Goal: Information Seeking & Learning: Learn about a topic

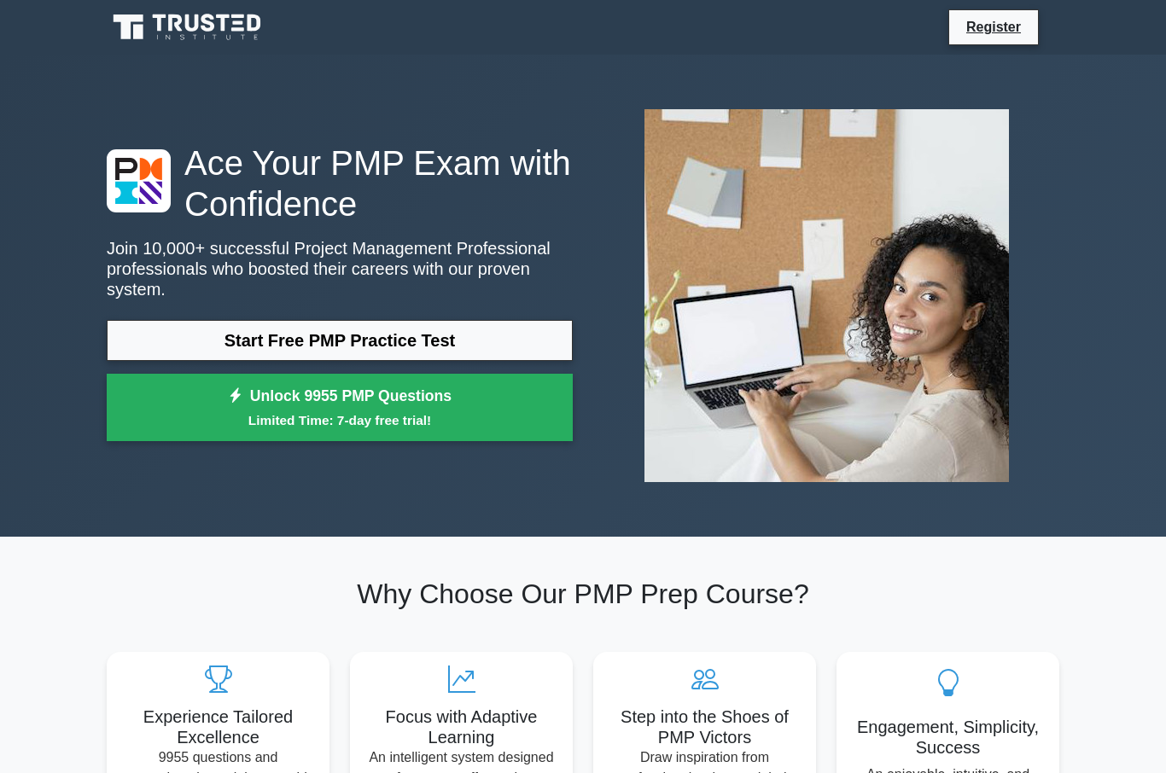
click at [968, 38] on link "Register" at bounding box center [993, 26] width 75 height 21
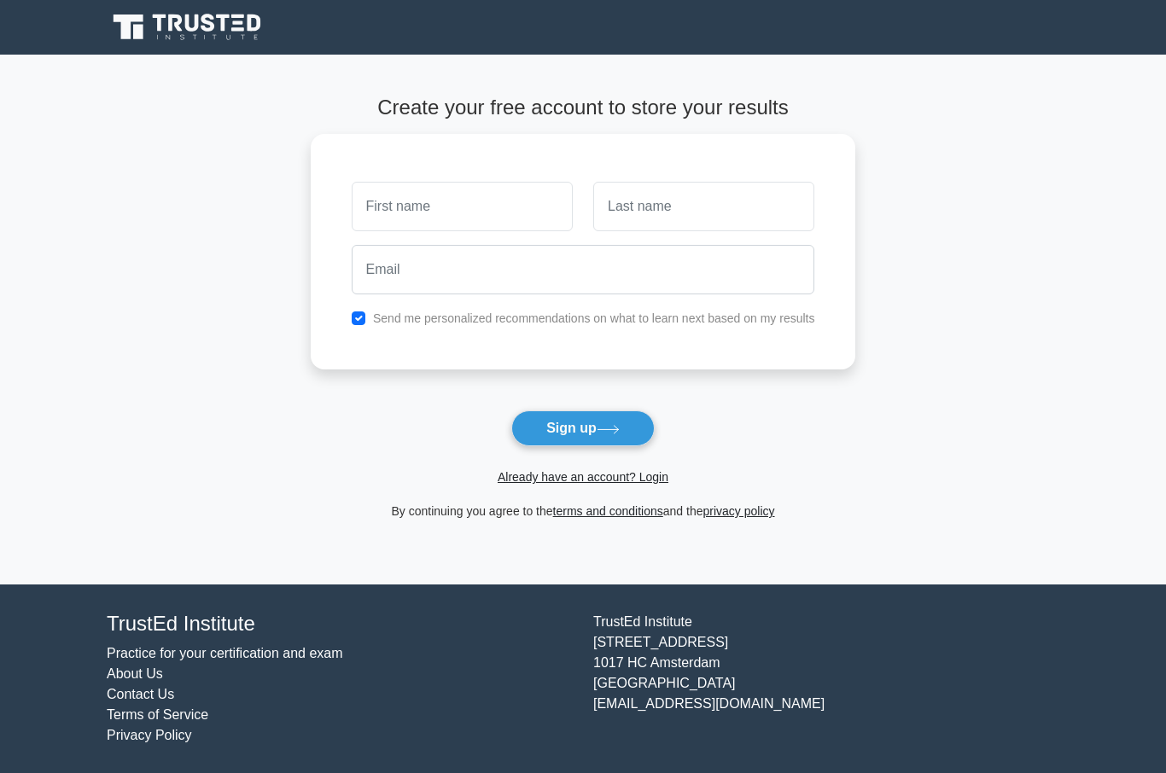
click at [574, 484] on link "Already have an account? Login" at bounding box center [583, 477] width 171 height 14
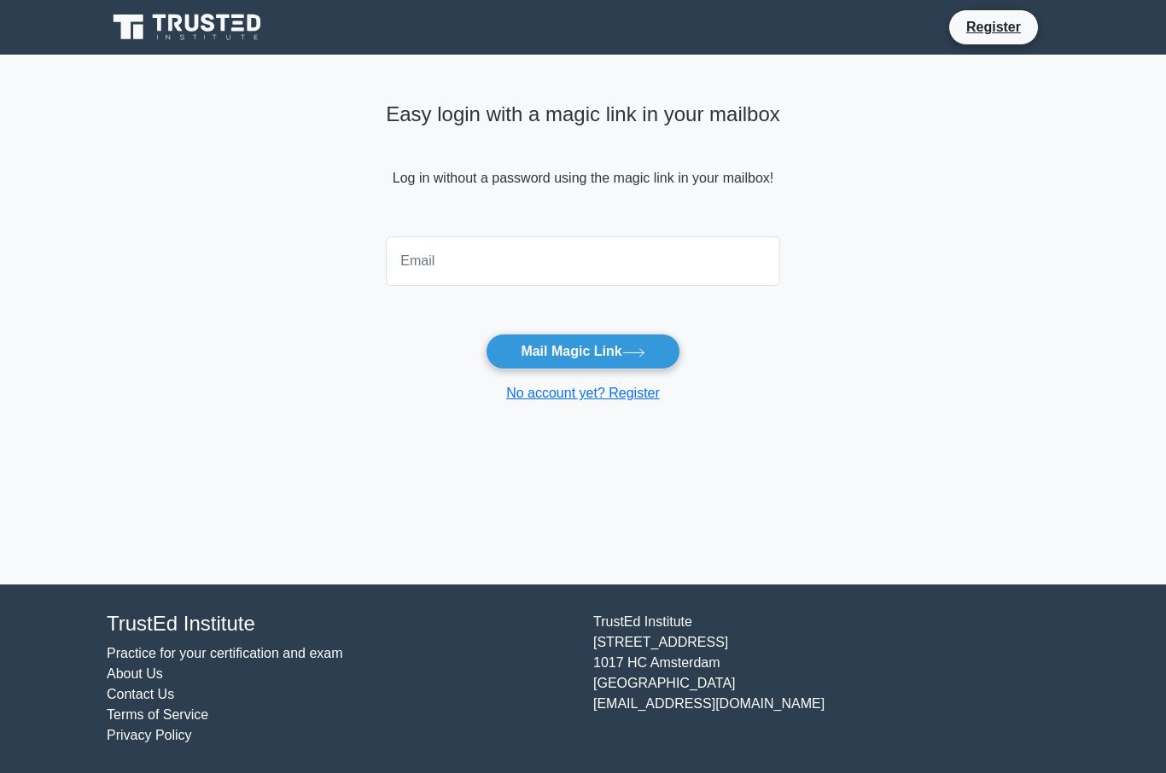
click at [557, 254] on input "email" at bounding box center [583, 261] width 394 height 50
type input "thx4spamming@gmail.com"
click at [643, 325] on form "thx4spamming@gmail.com Mail Magic Link No account yet? Register" at bounding box center [583, 317] width 394 height 174
click at [637, 352] on icon at bounding box center [633, 352] width 20 height 8
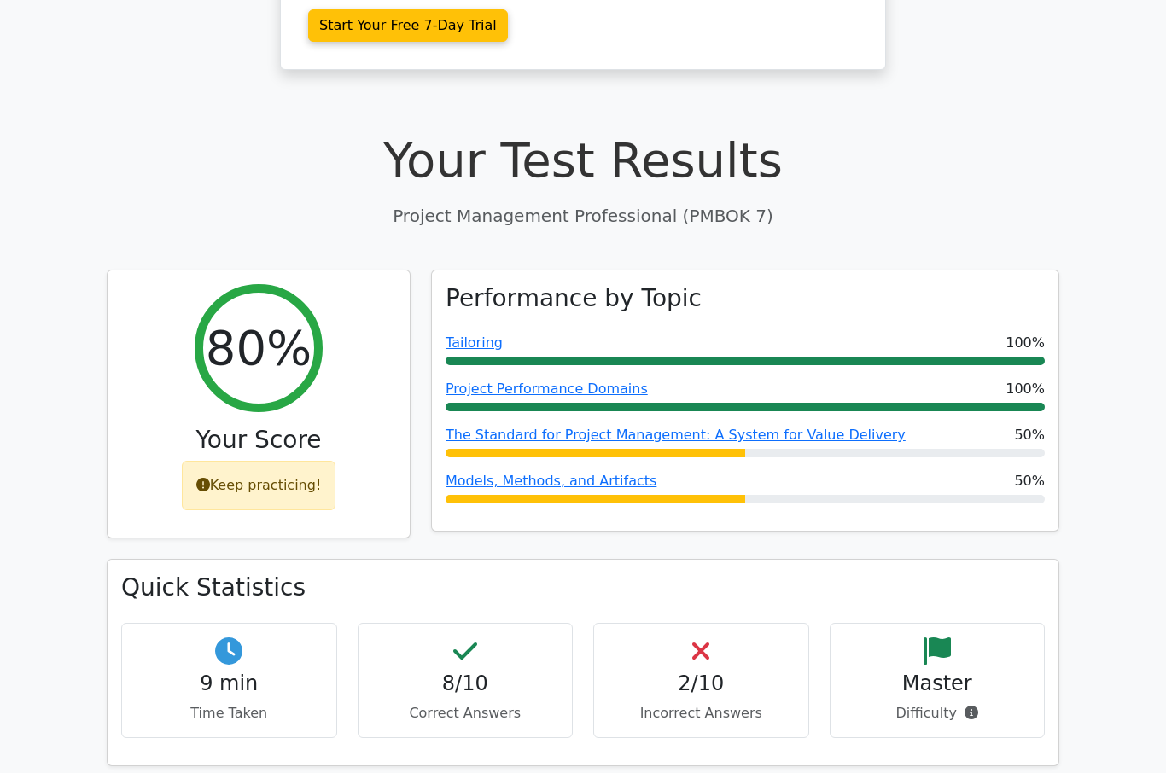
scroll to position [472, 0]
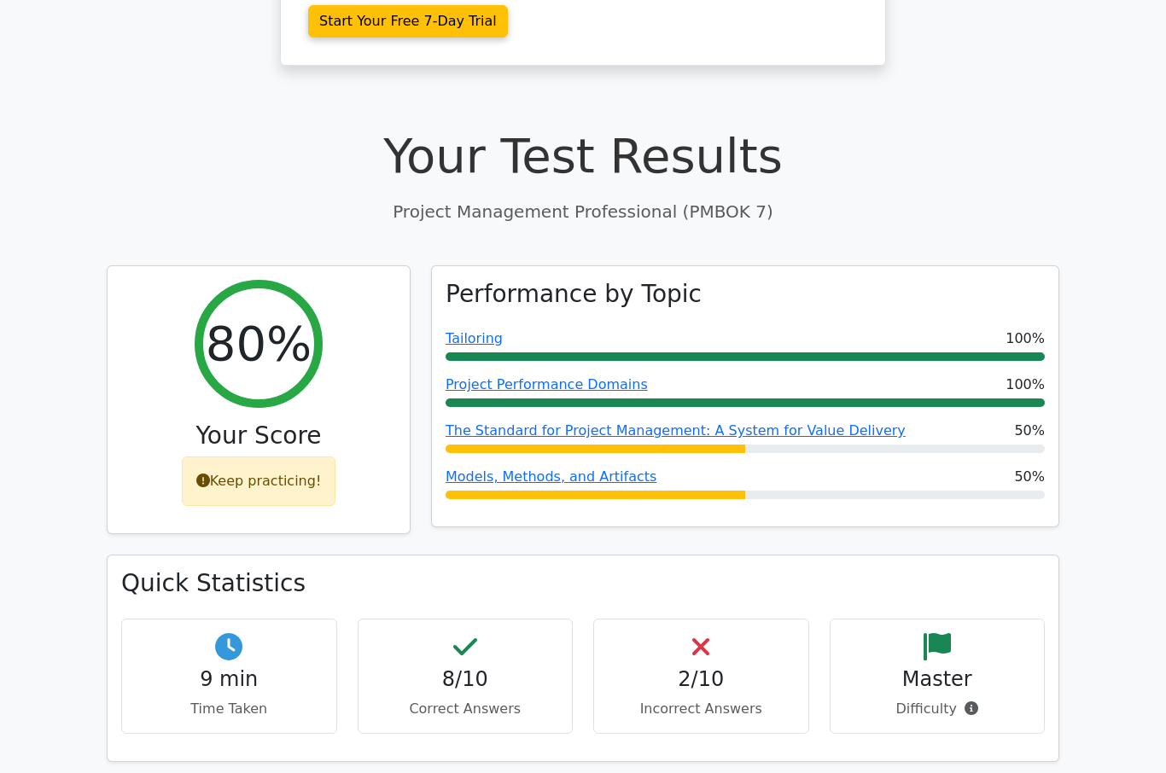
click at [264, 457] on div "Keep practicing!" at bounding box center [259, 482] width 154 height 50
click at [281, 457] on div "Keep practicing!" at bounding box center [259, 482] width 154 height 50
click at [278, 317] on h2 "80%" at bounding box center [259, 343] width 106 height 57
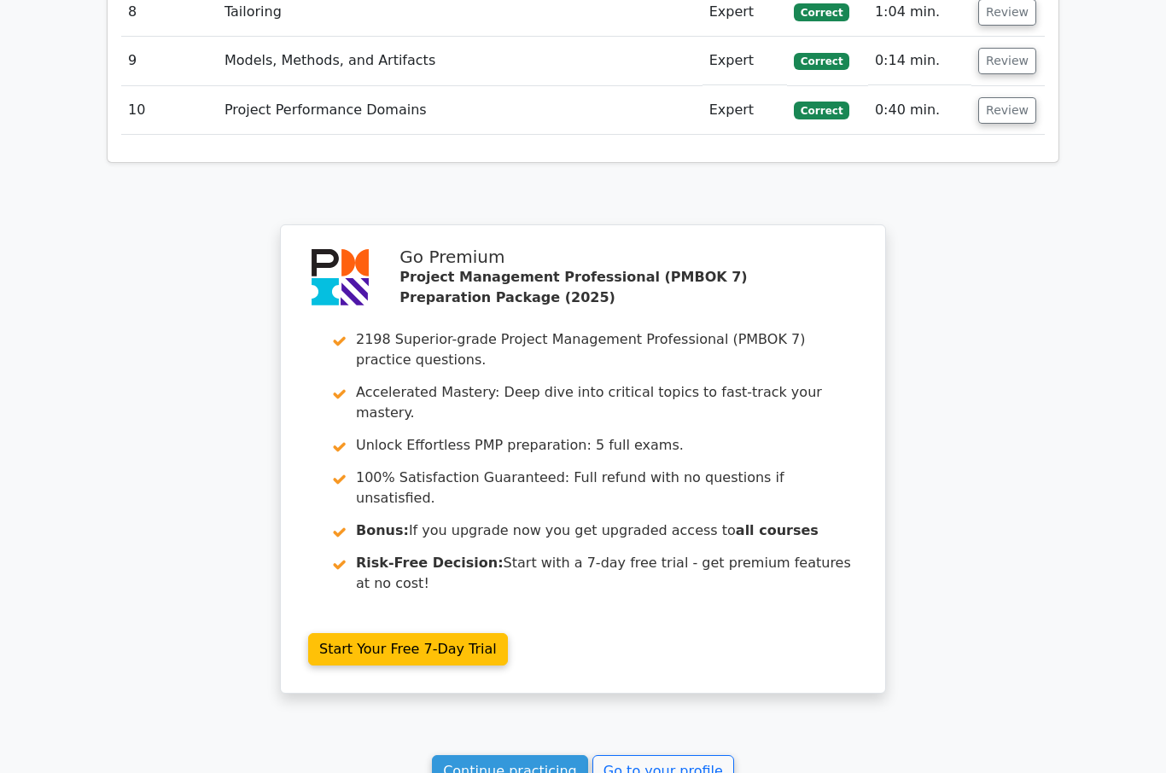
scroll to position [2630, 0]
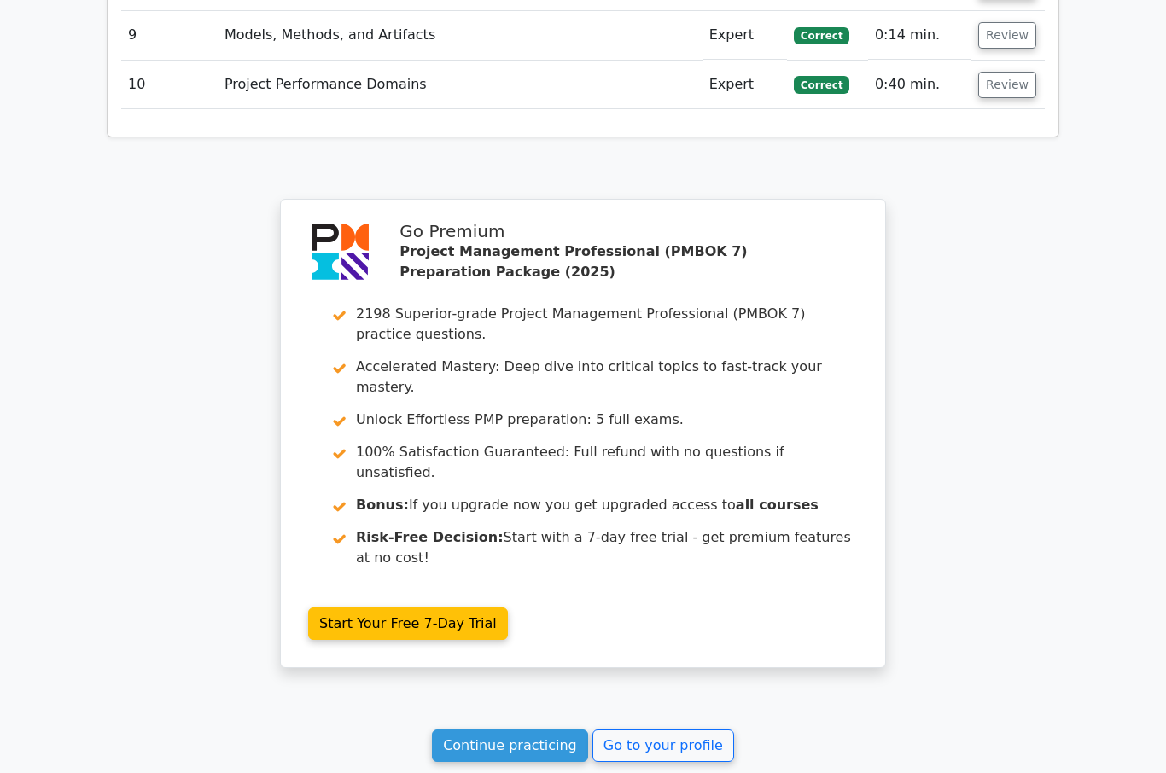
click at [527, 730] on link "Continue practicing" at bounding box center [510, 746] width 156 height 32
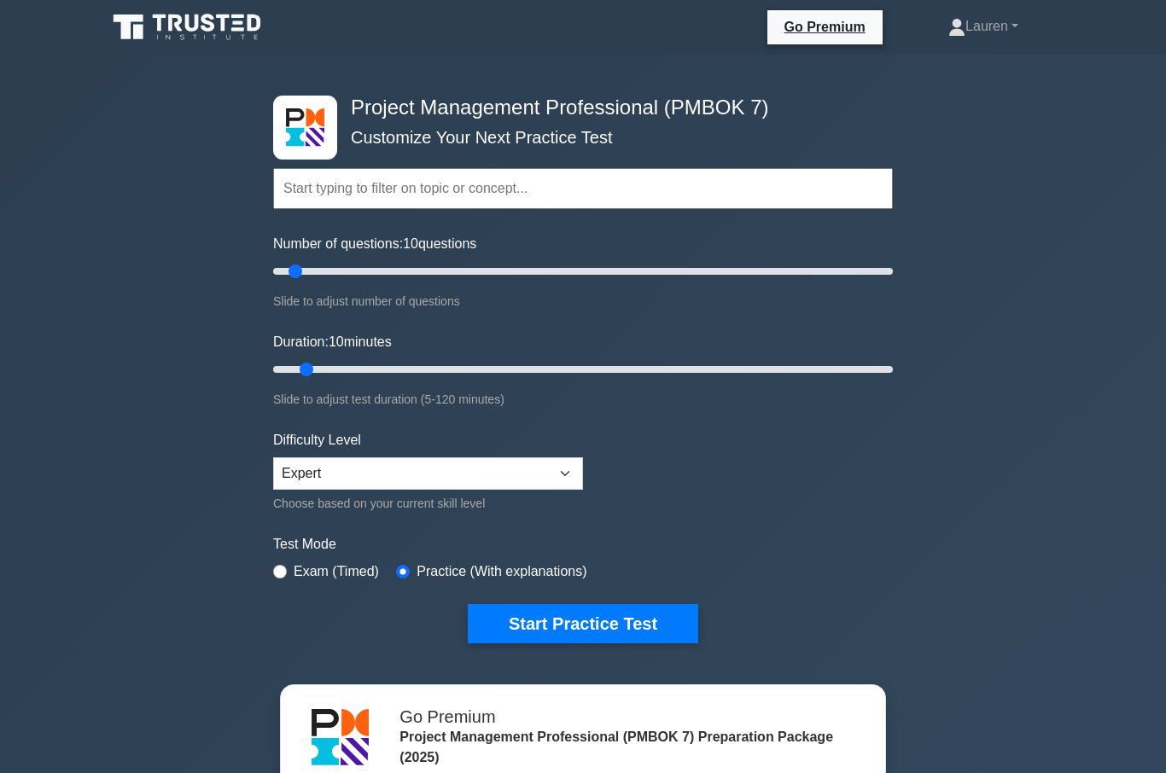
click at [432, 202] on input "text" at bounding box center [583, 188] width 620 height 41
type input "manage conflict"
type input "40"
click at [391, 282] on input "Number of questions: 10 questions" at bounding box center [583, 271] width 620 height 20
click at [604, 638] on button "Start Practice Test" at bounding box center [583, 623] width 230 height 39
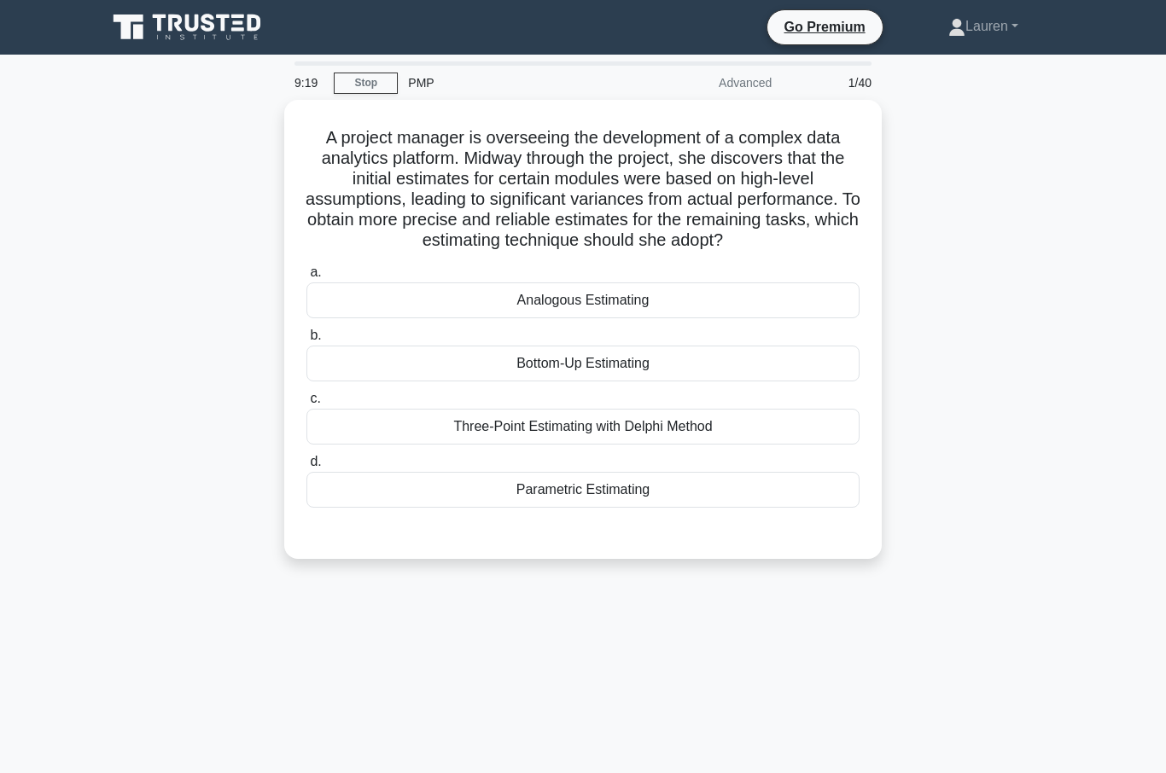
click at [549, 508] on div "Parametric Estimating" at bounding box center [582, 490] width 553 height 36
click at [306, 468] on input "d. Parametric Estimating" at bounding box center [306, 462] width 0 height 11
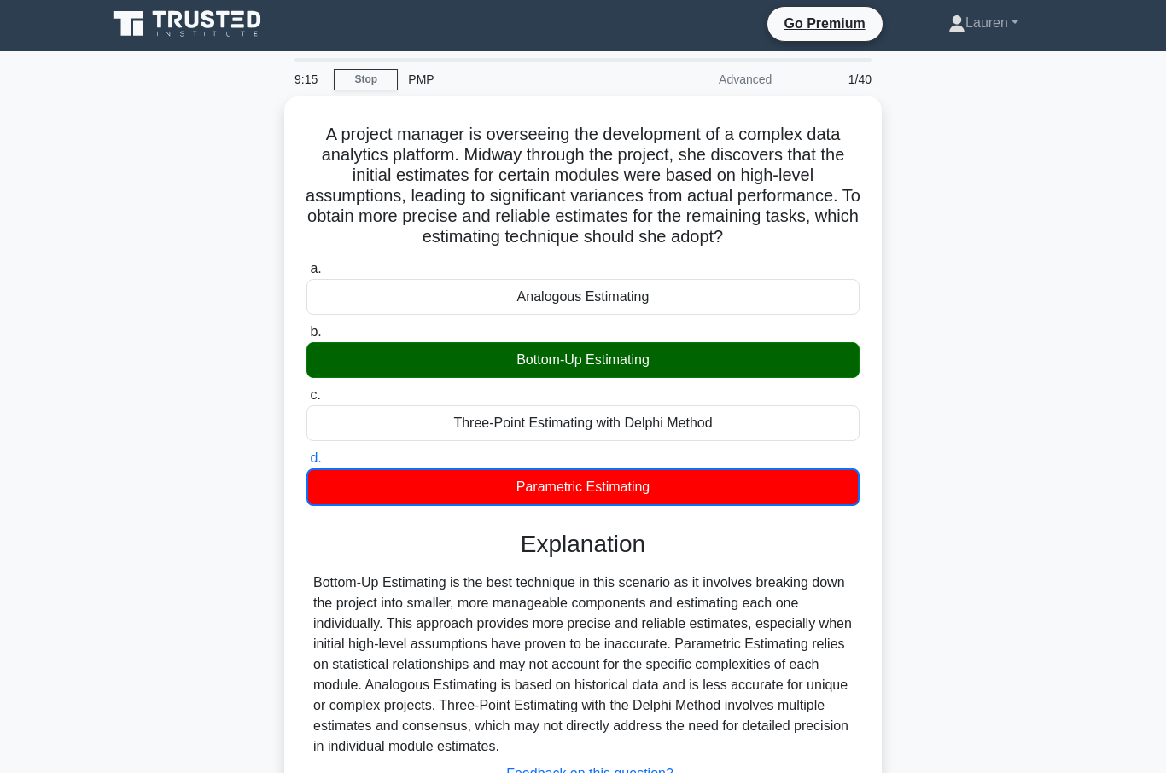
scroll to position [119, 0]
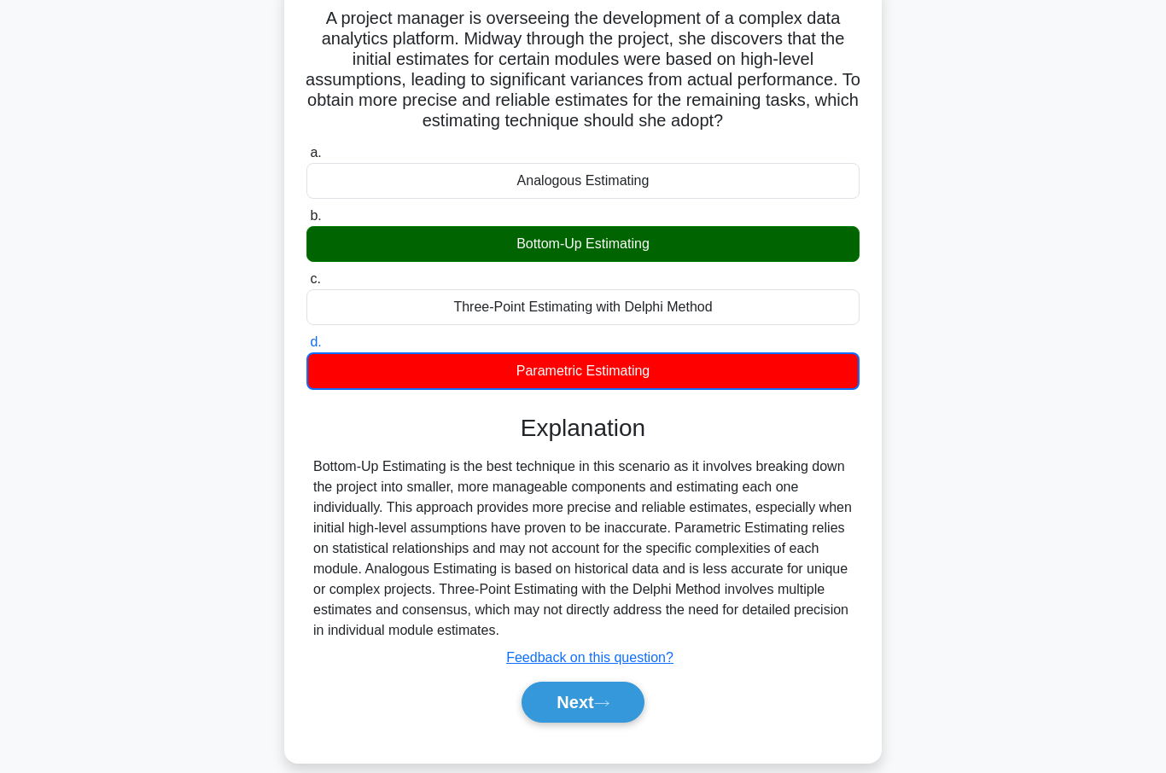
click at [579, 723] on button "Next" at bounding box center [582, 702] width 122 height 41
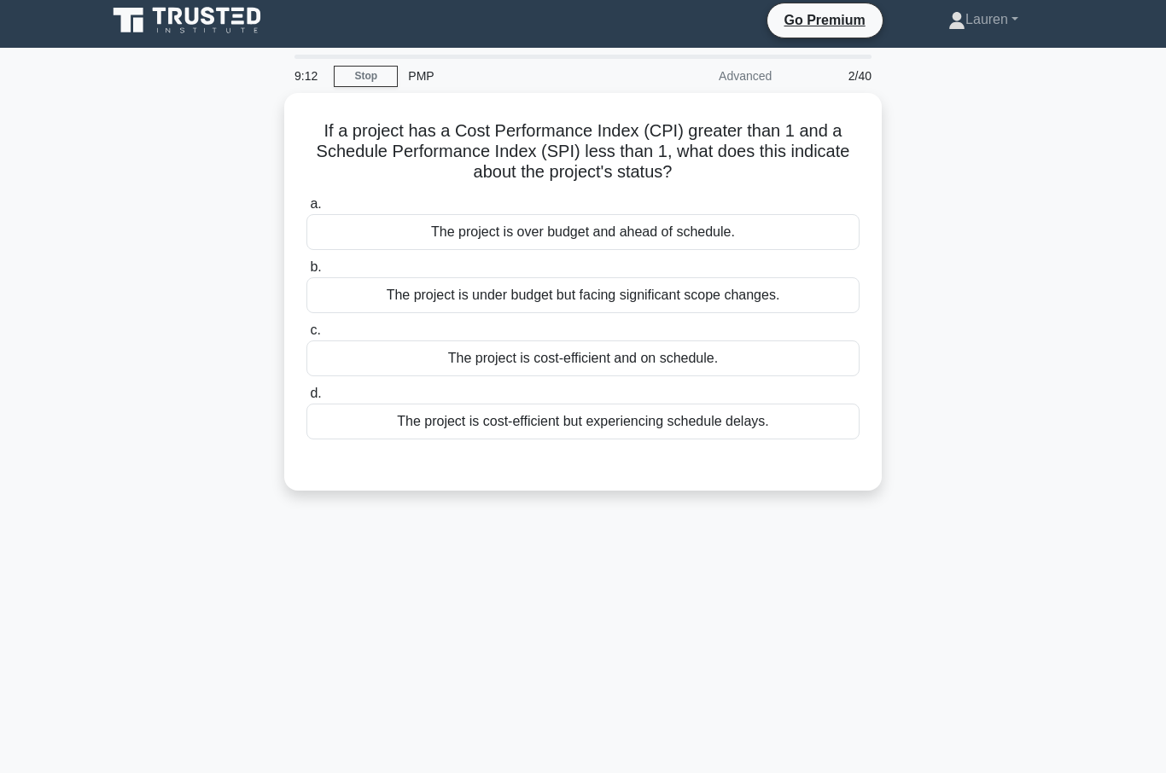
scroll to position [0, 0]
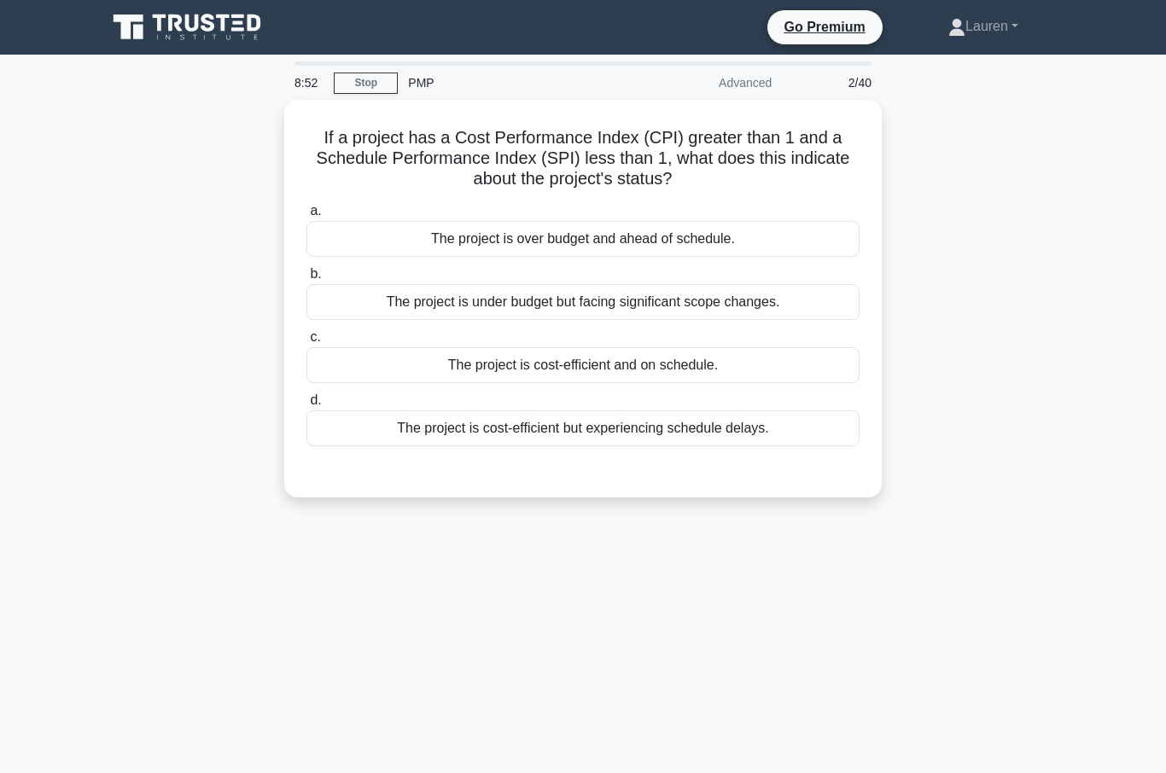
click at [380, 438] on div "The project is cost-efficient but experiencing schedule delays." at bounding box center [582, 429] width 553 height 36
click at [306, 406] on input "d. The project is cost-efficient but experiencing schedule delays." at bounding box center [306, 400] width 0 height 11
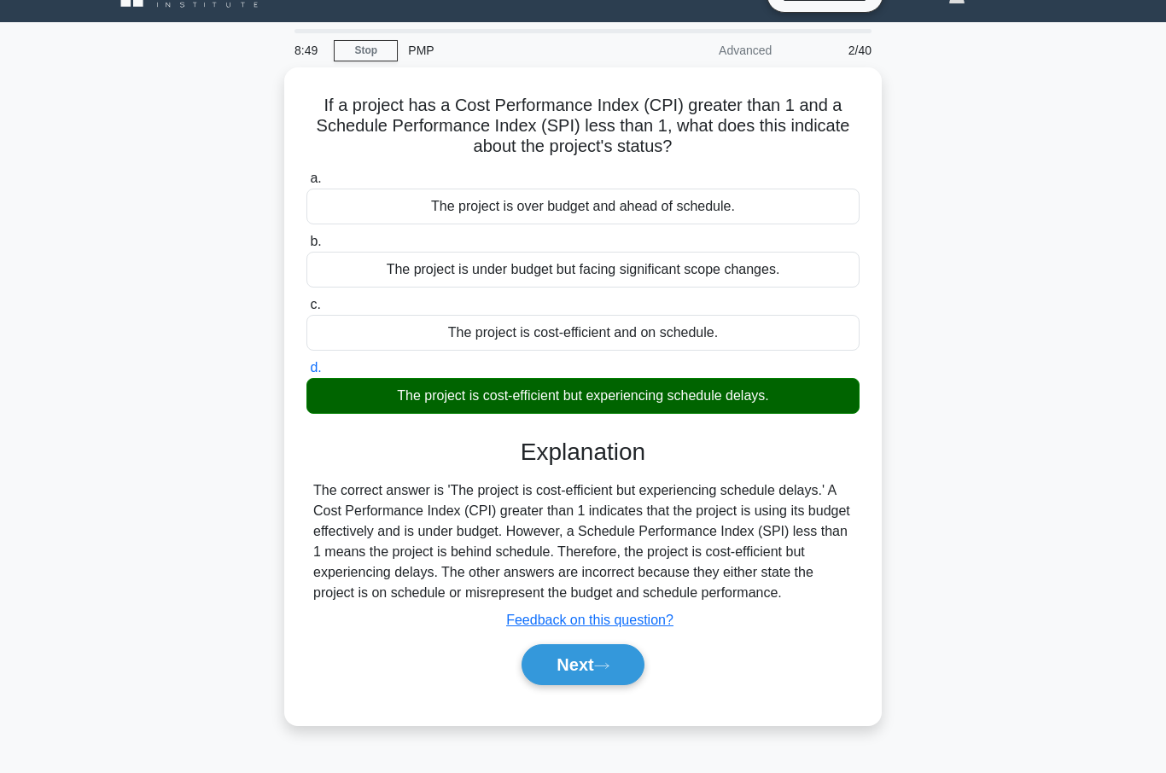
scroll to position [90, 0]
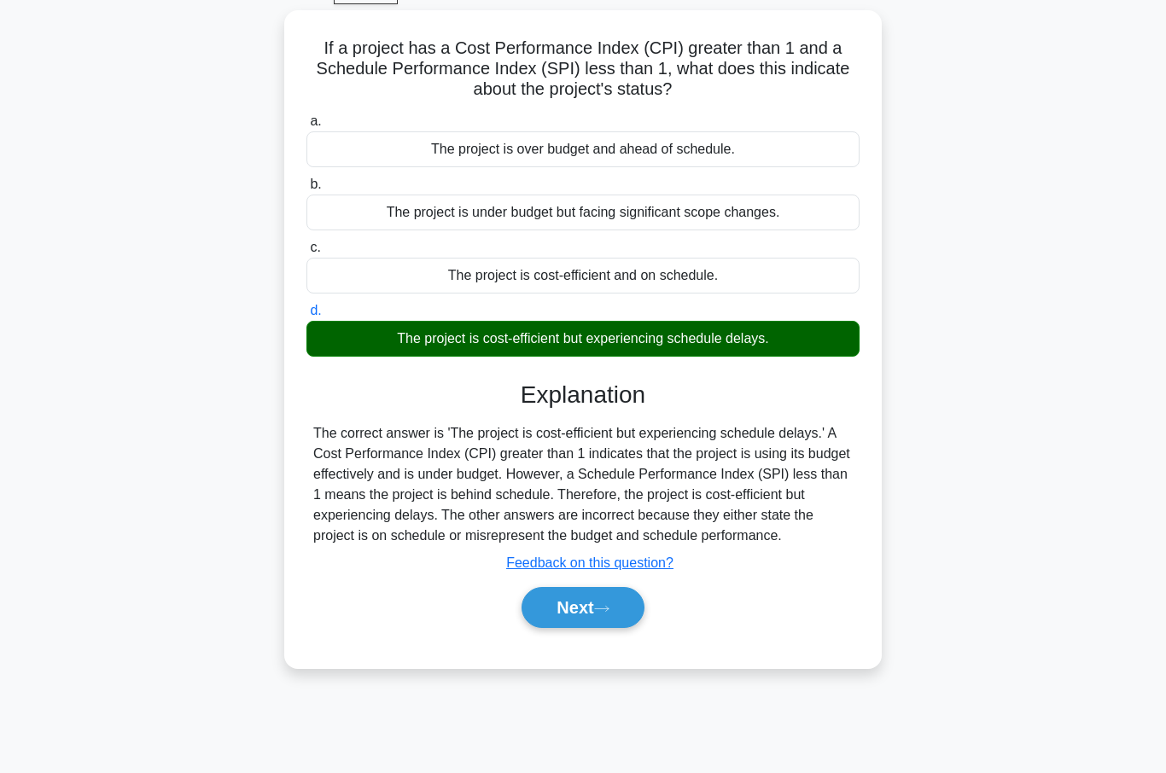
click at [555, 621] on button "Next" at bounding box center [582, 607] width 122 height 41
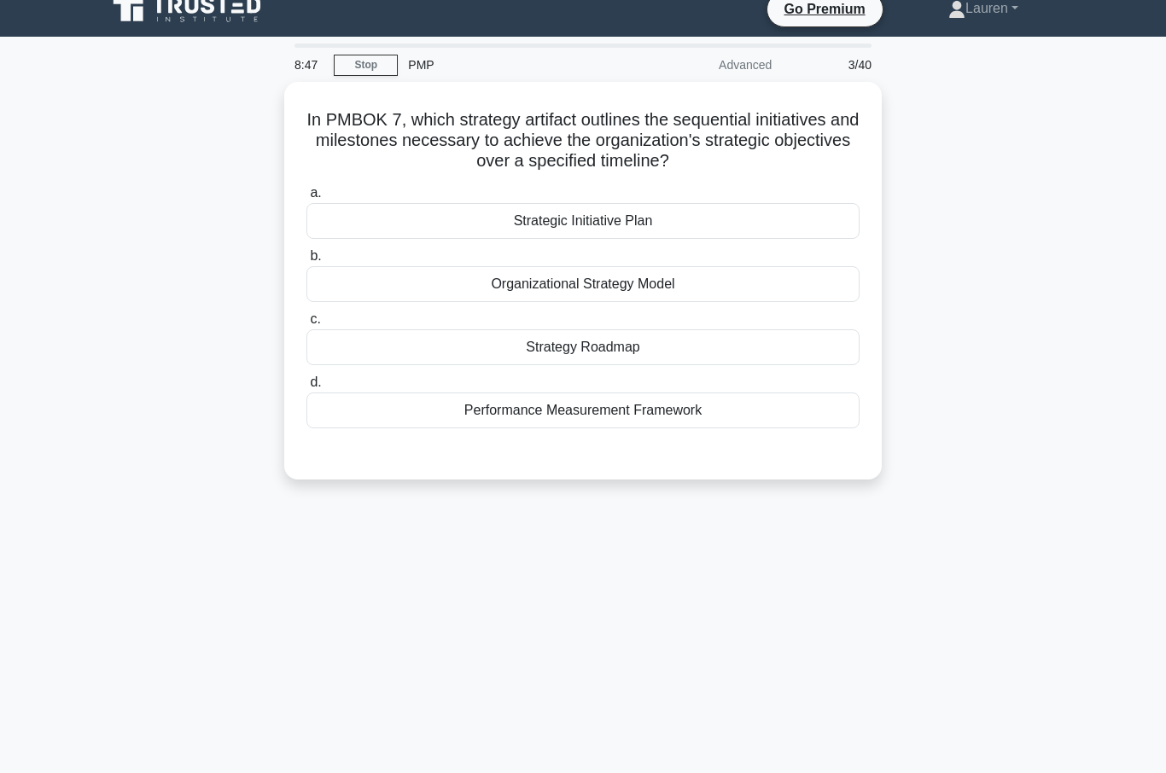
scroll to position [20, 0]
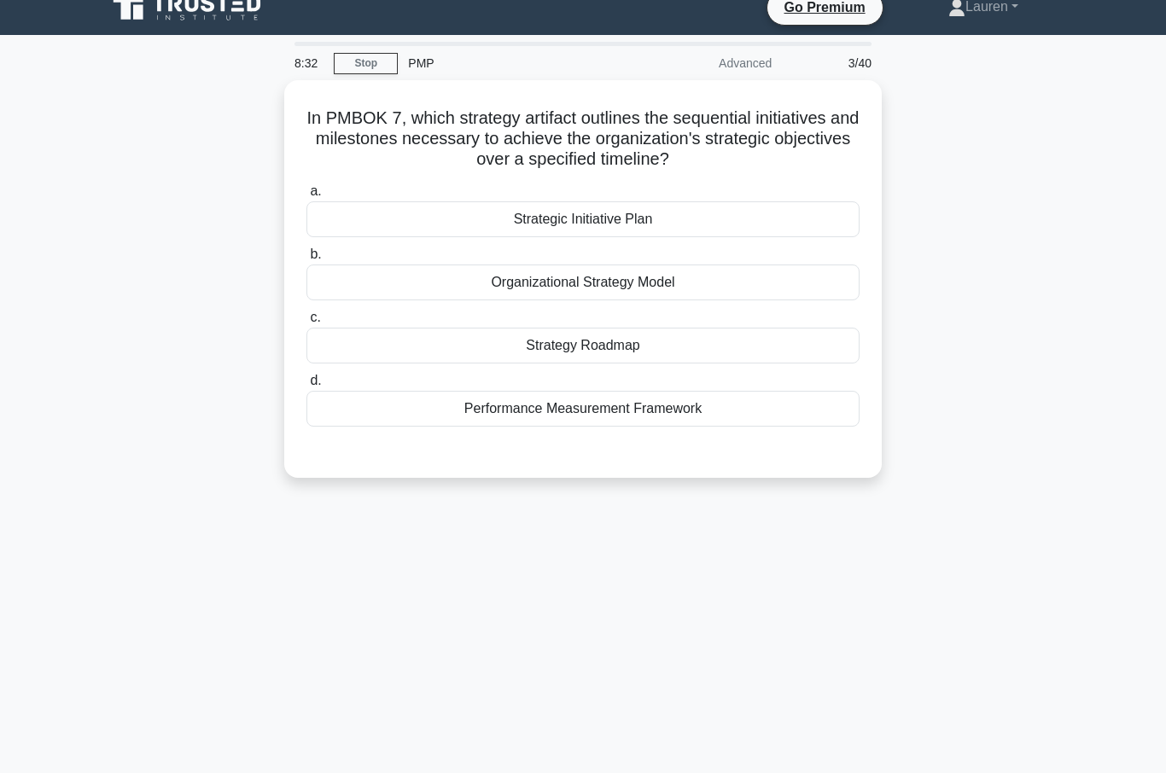
click at [515, 213] on div "Strategic Initiative Plan" at bounding box center [582, 219] width 553 height 36
click at [306, 197] on input "a. Strategic Initiative Plan" at bounding box center [306, 191] width 0 height 11
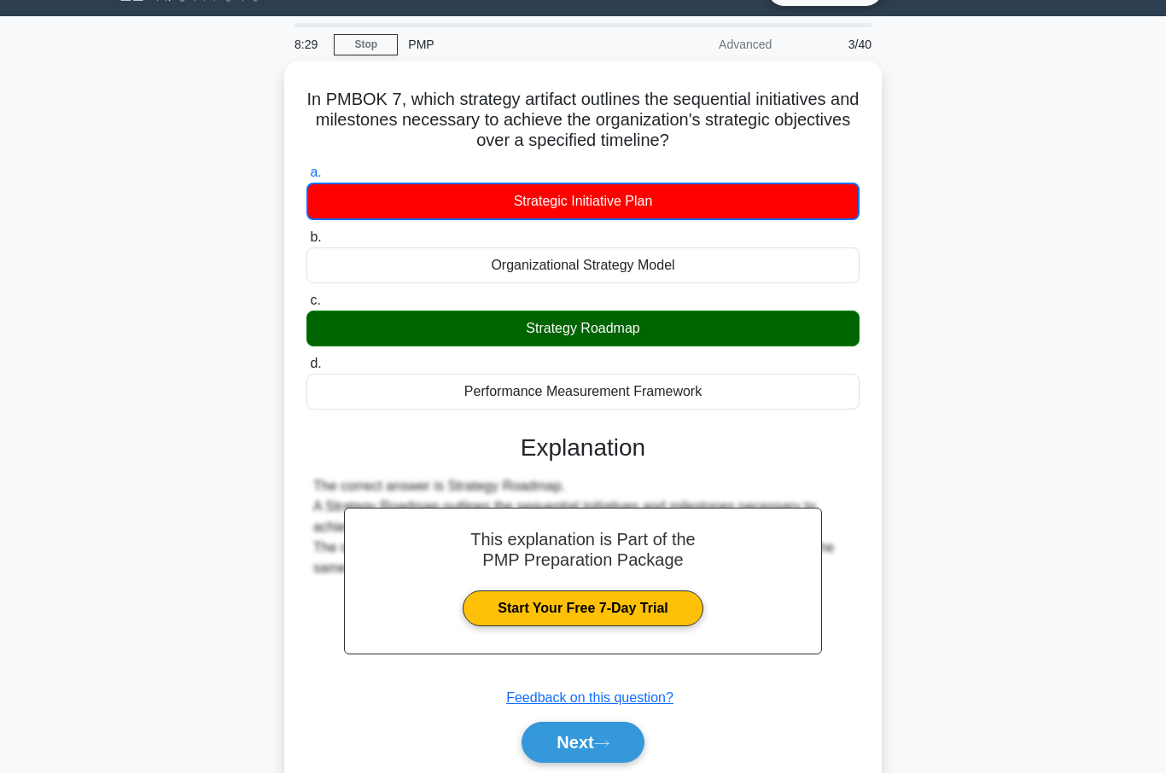
scroll to position [38, 0]
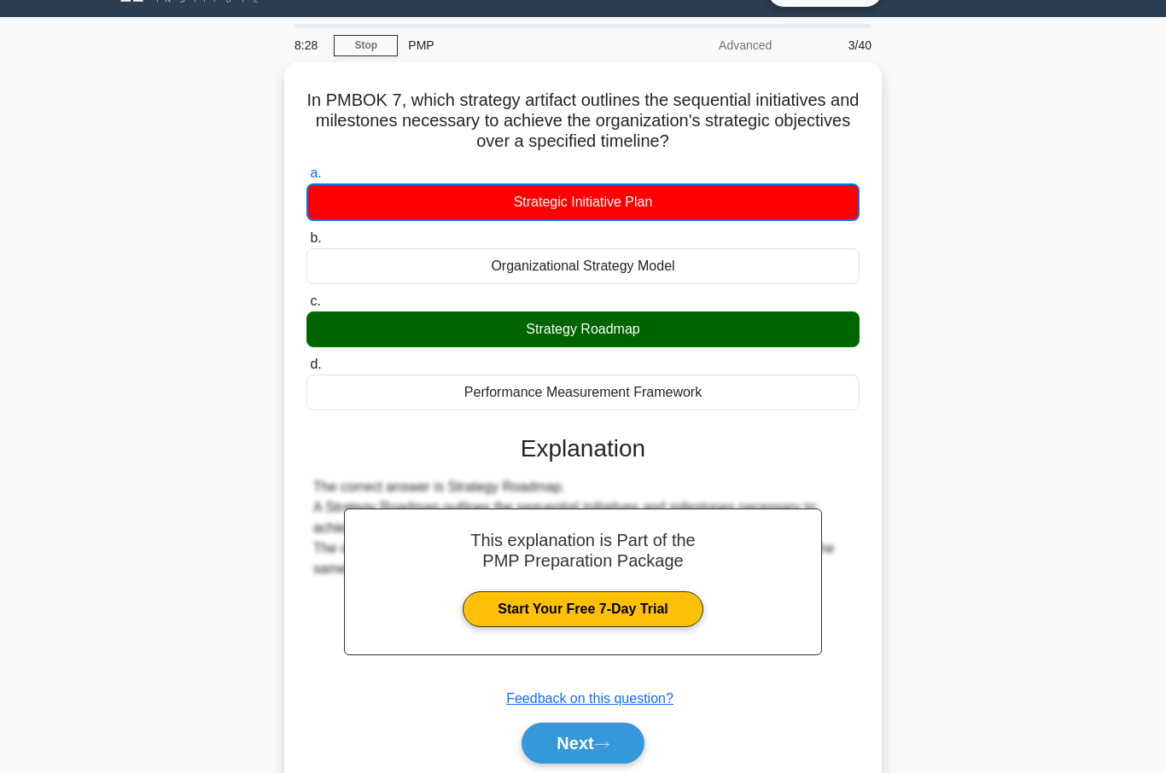
click at [596, 733] on button "Next" at bounding box center [582, 743] width 122 height 41
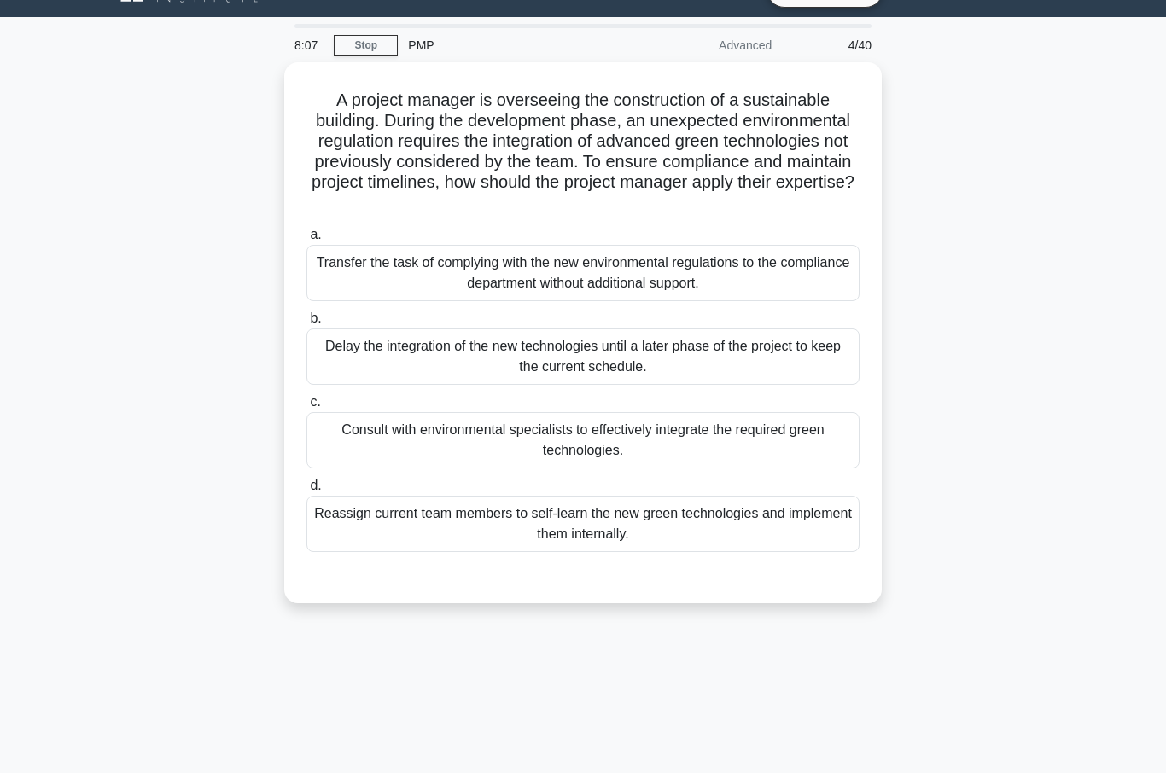
click at [370, 55] on link "Stop" at bounding box center [366, 45] width 64 height 21
